Goal: Entertainment & Leisure: Consume media (video, audio)

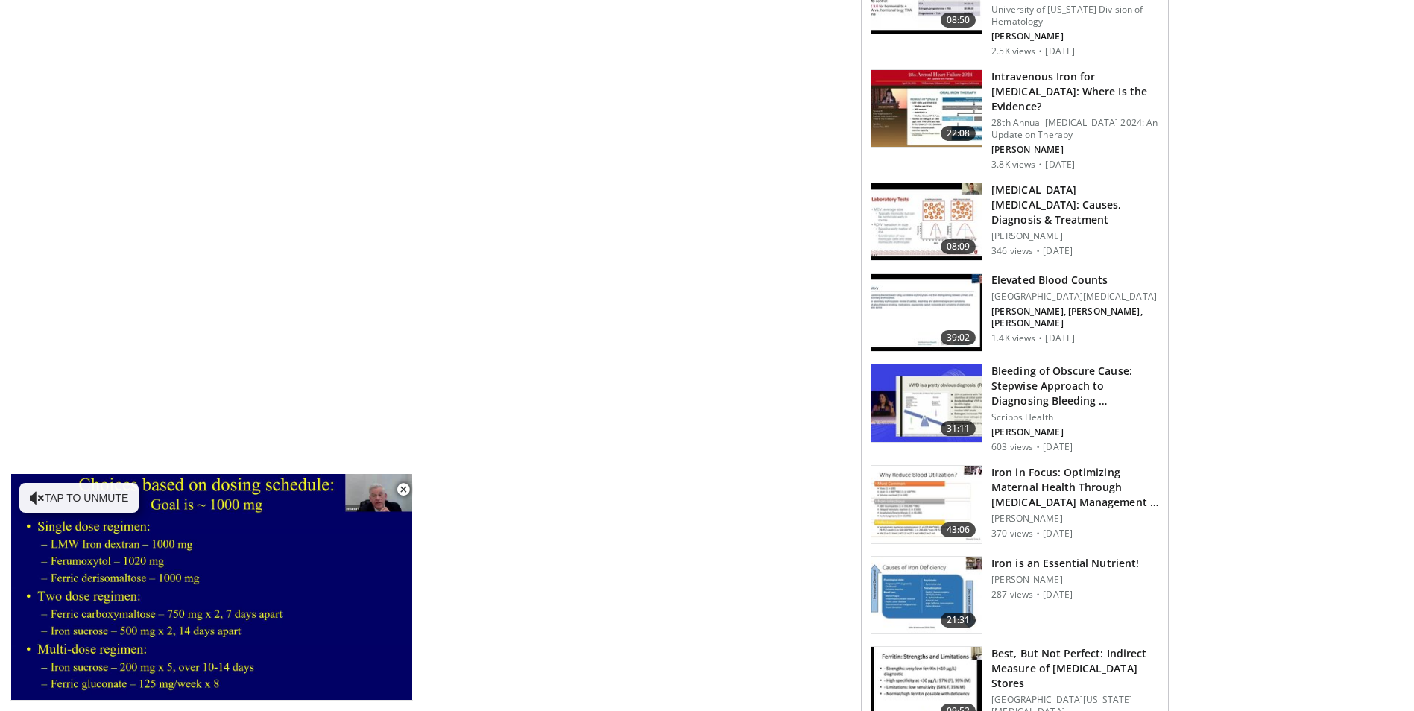
scroll to position [1118, 0]
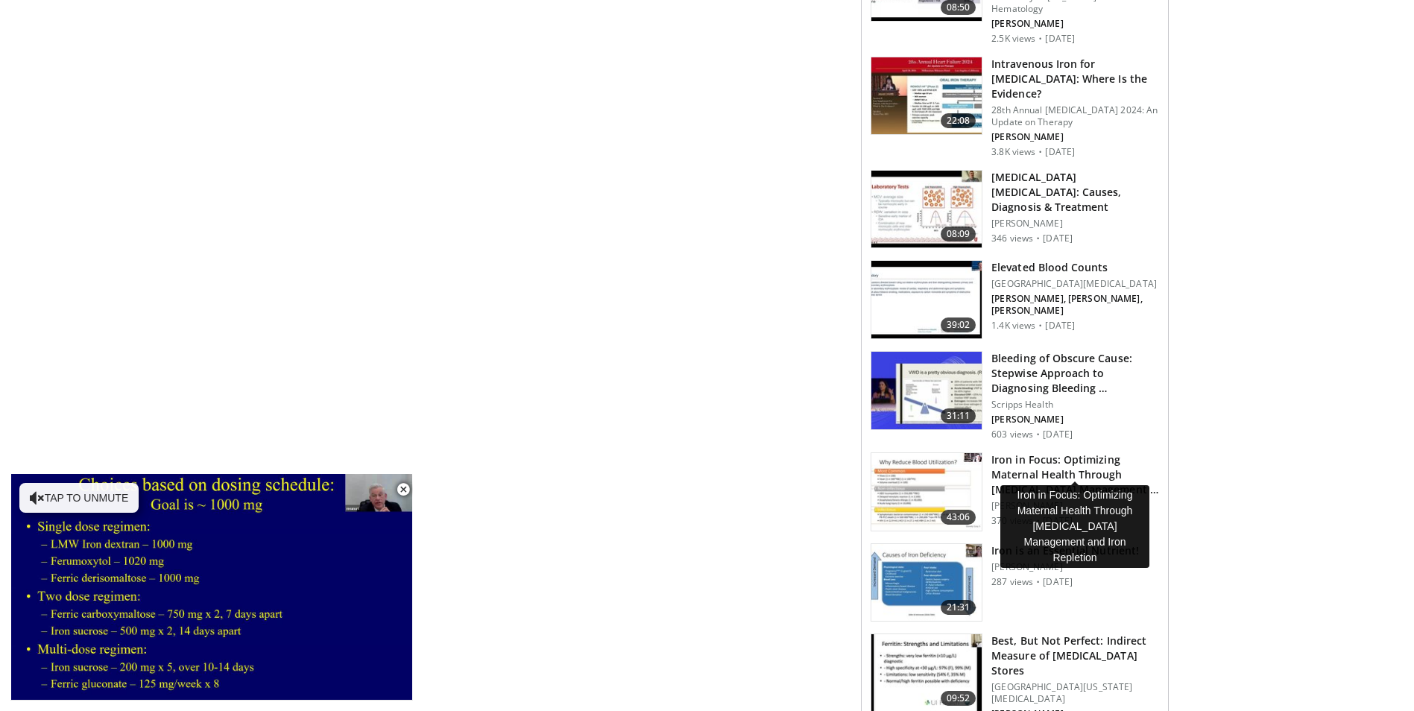
click at [1003, 458] on h3 "Iron in Focus: Optimizing Maternal Health Through Anemia Management …" at bounding box center [1075, 474] width 168 height 45
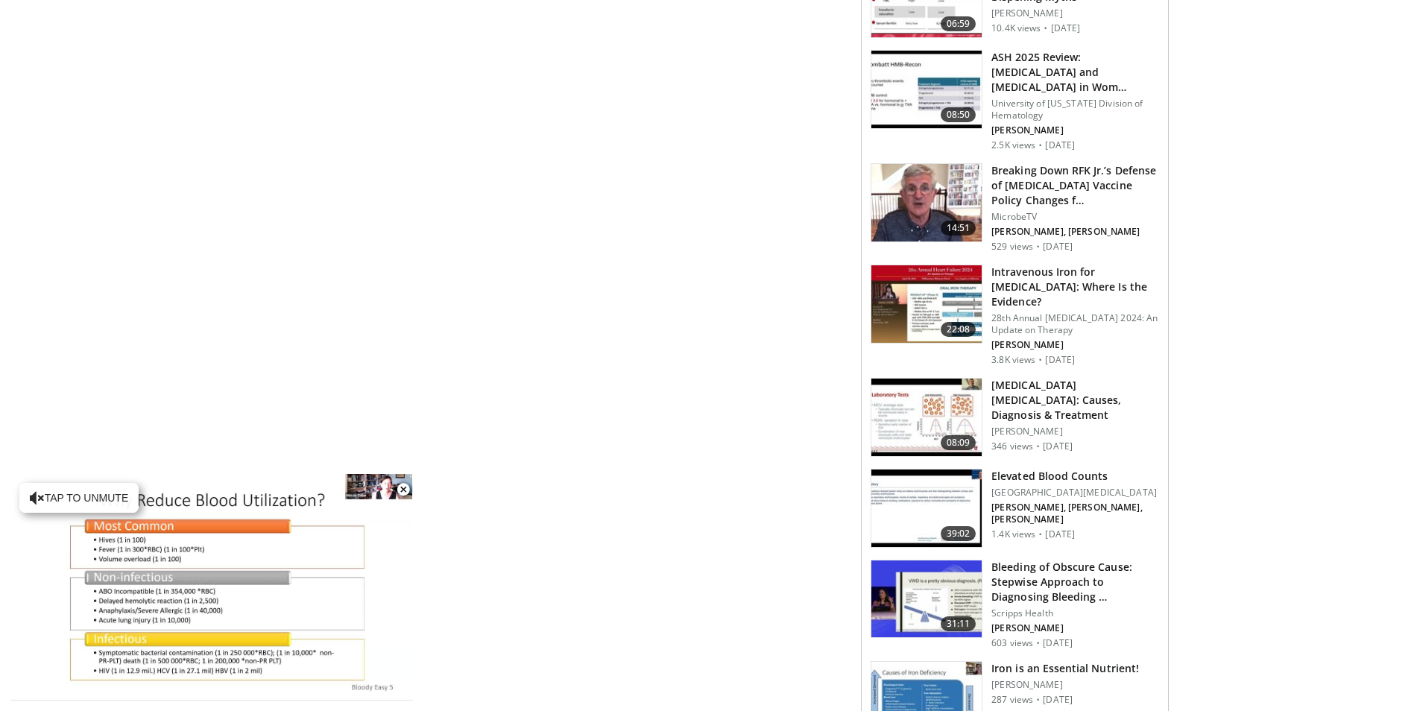
scroll to position [1341, 0]
